Goal: Find specific page/section: Find specific page/section

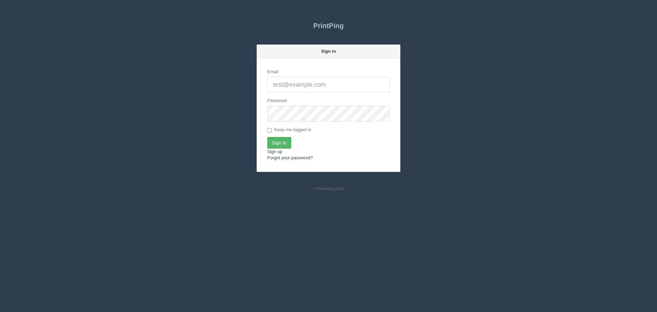
type input "[PERSON_NAME][EMAIL_ADDRESS][DOMAIN_NAME]"
click at [277, 141] on input "Sign In" at bounding box center [279, 143] width 24 height 12
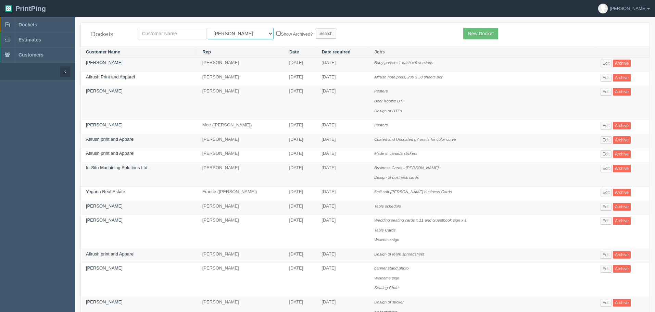
click at [214, 33] on select "All Users [PERSON_NAME] Test 1 [PERSON_NAME] [PERSON_NAME] [PERSON_NAME] France…" at bounding box center [241, 34] width 66 height 12
select select "1"
click at [208, 28] on select "All Users [PERSON_NAME] Test 1 [PERSON_NAME] [PERSON_NAME] [PERSON_NAME] France…" at bounding box center [241, 34] width 66 height 12
click at [175, 36] on input "text" at bounding box center [172, 34] width 69 height 12
type input "craft"
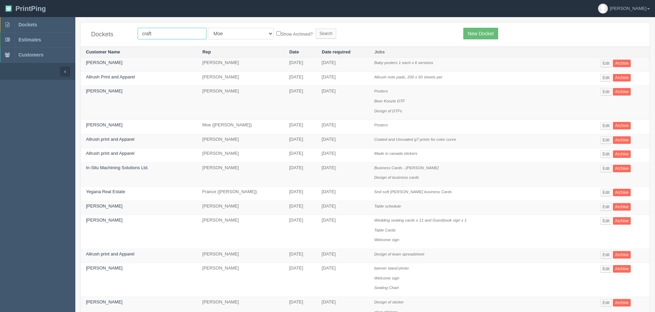
click at [316, 28] on input "Search" at bounding box center [326, 33] width 21 height 10
